Goal: Book appointment/travel/reservation

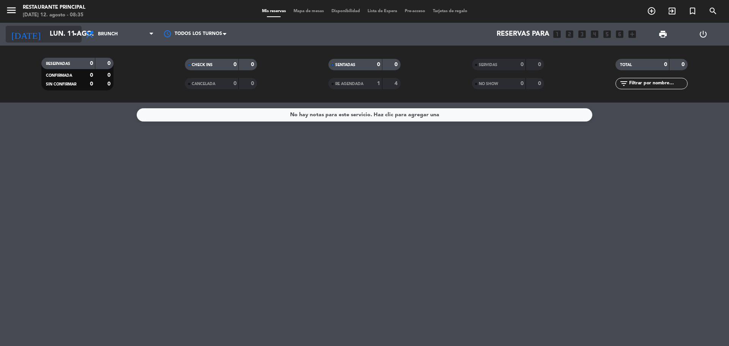
click at [15, 34] on icon "[DATE]" at bounding box center [26, 34] width 40 height 17
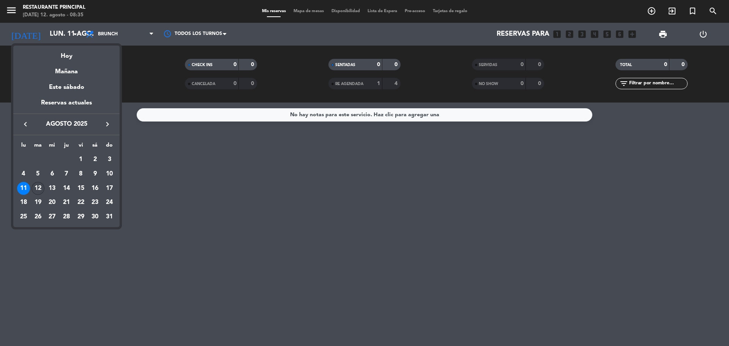
click at [38, 191] on div "12" at bounding box center [38, 188] width 13 height 13
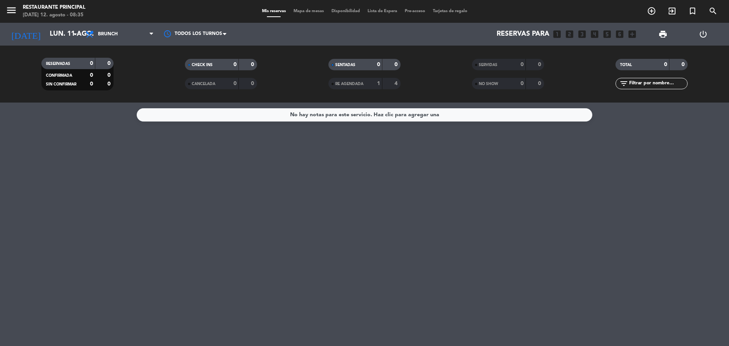
type input "[DATE]"
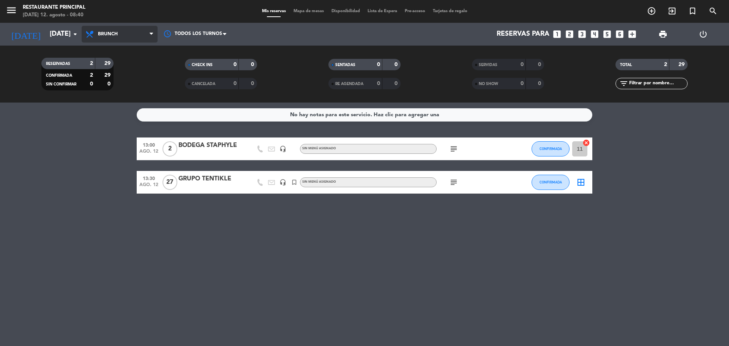
click at [149, 38] on span "Brunch" at bounding box center [120, 34] width 76 height 17
click at [128, 97] on div "menu Restaurante Principal [DATE] 12. agosto - 08:40 Mis reservas Mapa de mesas…" at bounding box center [364, 51] width 729 height 103
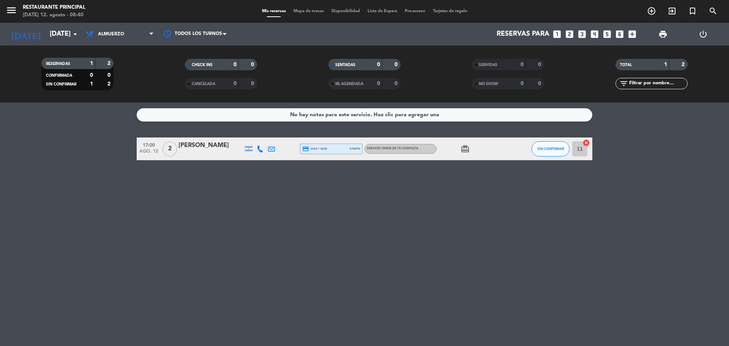
click at [396, 148] on span "SERVICIO TARDE DE TÉ COMPLETA" at bounding box center [393, 148] width 52 height 3
click at [148, 32] on span "Almuerzo" at bounding box center [120, 34] width 76 height 17
click at [138, 84] on div "menu Restaurante Principal [DATE] 12. agosto - 08:40 Mis reservas Mapa de mesas…" at bounding box center [364, 51] width 729 height 103
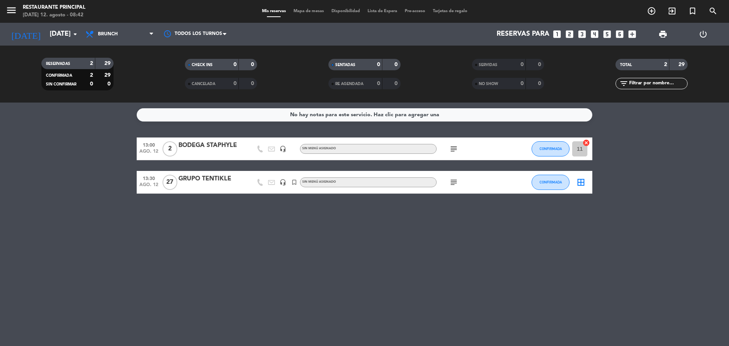
click at [452, 181] on icon "subject" at bounding box center [453, 182] width 9 height 9
